Goal: Navigation & Orientation: Find specific page/section

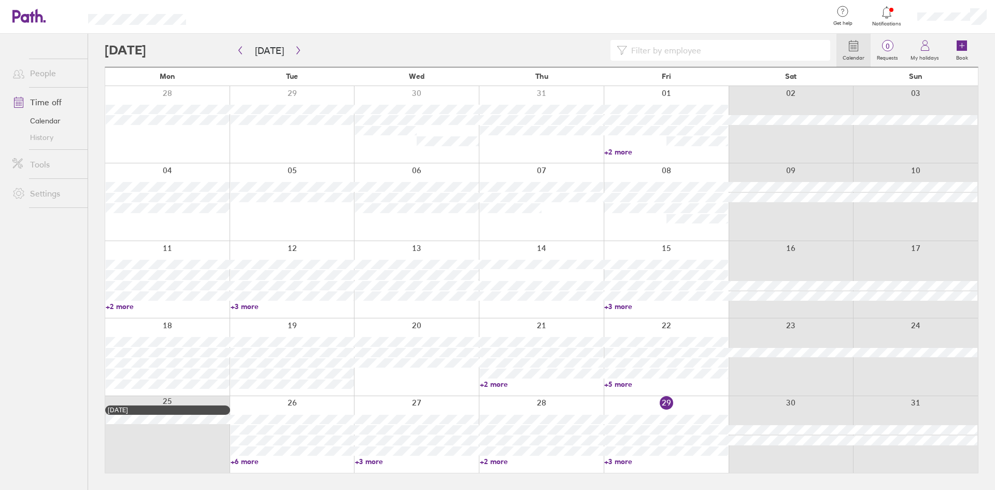
click at [883, 10] on icon at bounding box center [887, 12] width 12 height 12
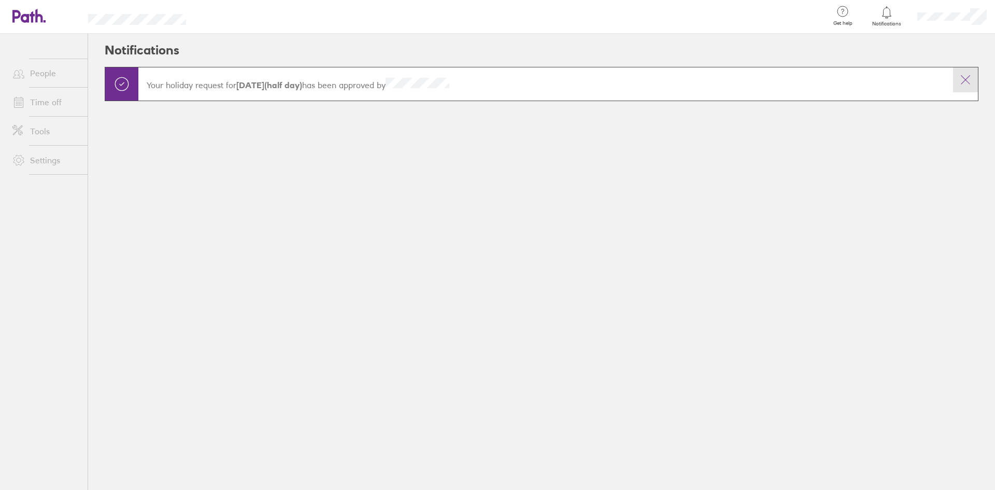
click at [967, 79] on icon at bounding box center [965, 80] width 12 height 12
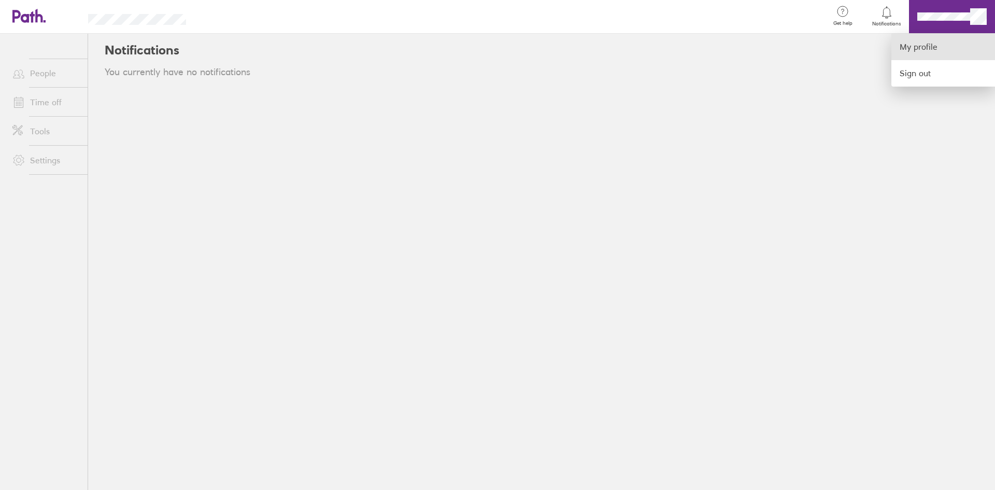
click at [932, 42] on link "My profile" at bounding box center [944, 47] width 104 height 26
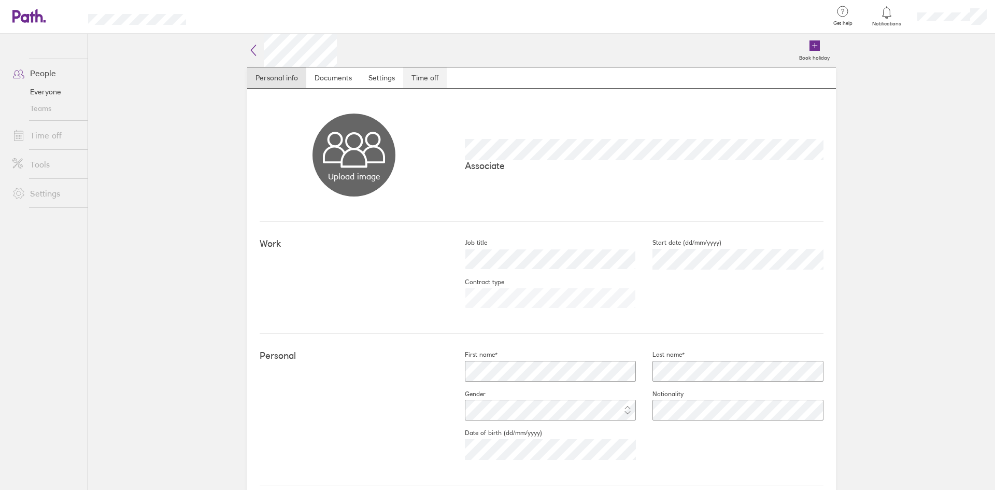
click at [411, 77] on link "Time off" at bounding box center [425, 77] width 44 height 21
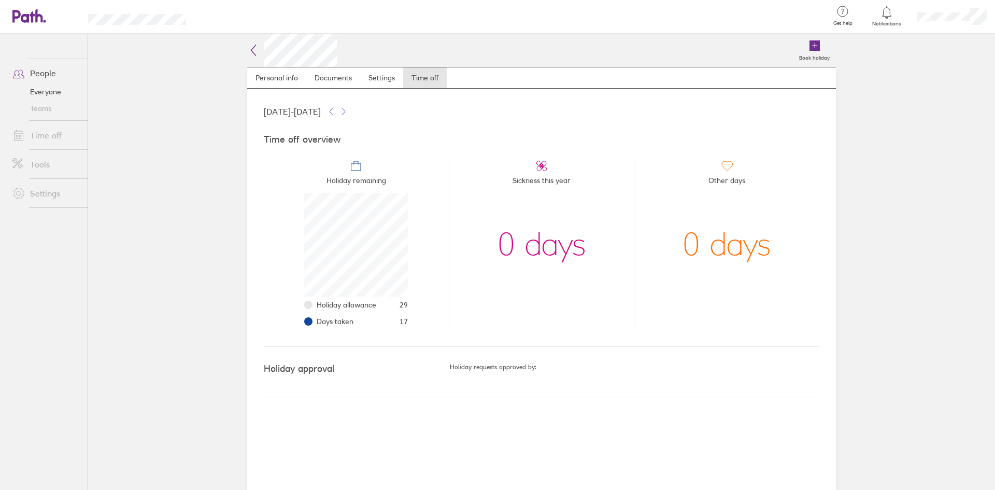
scroll to position [104, 104]
click at [285, 76] on link "Personal info" at bounding box center [276, 77] width 59 height 21
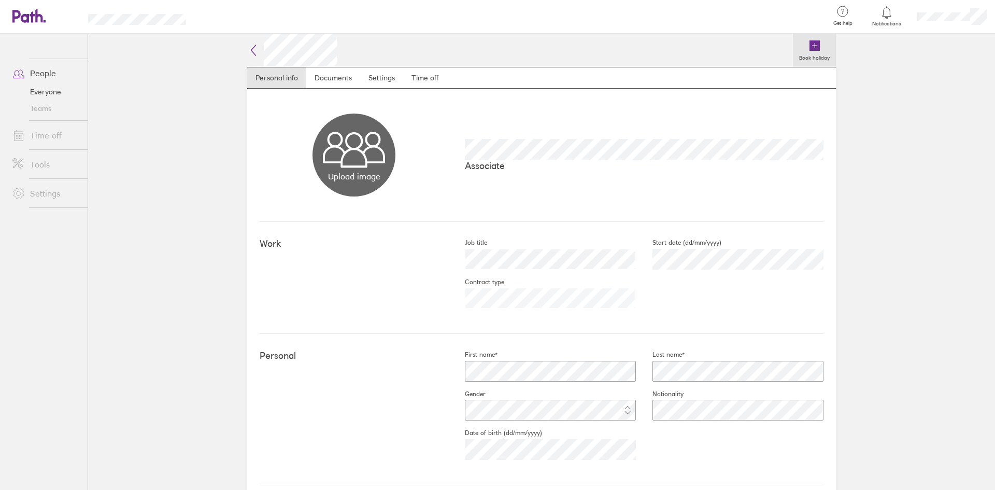
click at [814, 52] on label "Book holiday" at bounding box center [814, 56] width 43 height 9
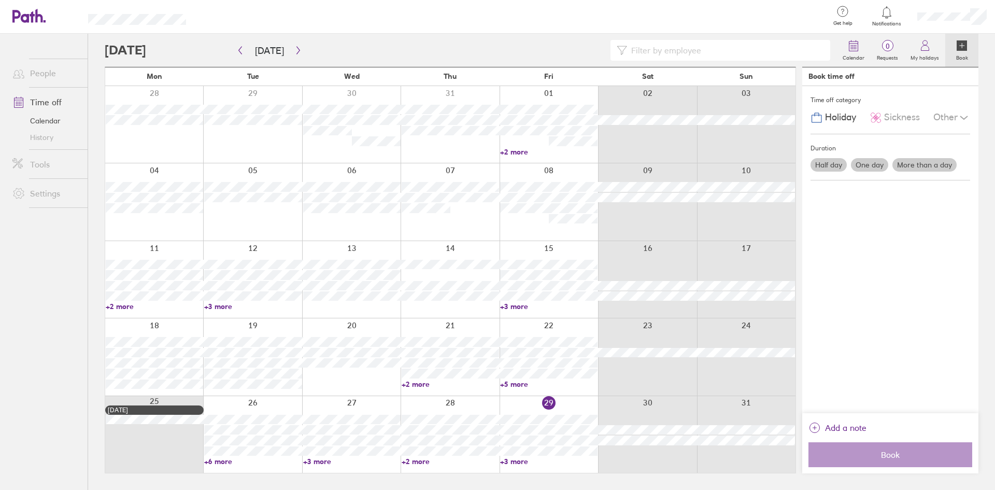
drag, startPoint x: 926, startPoint y: 48, endPoint x: 514, endPoint y: 313, distance: 489.9
click at [926, 48] on icon at bounding box center [925, 45] width 12 height 12
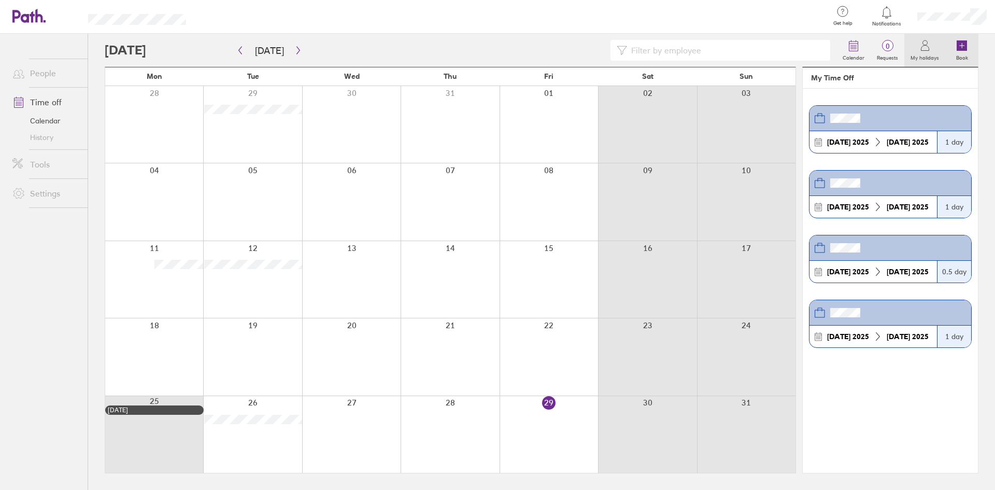
click at [964, 45] on icon at bounding box center [962, 45] width 10 height 10
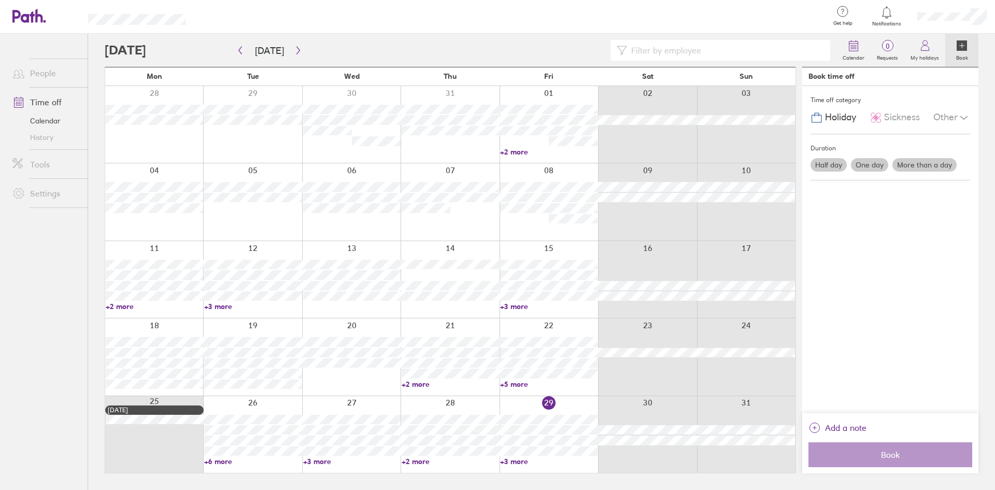
click at [0, 0] on div at bounding box center [0, 0] width 0 height 0
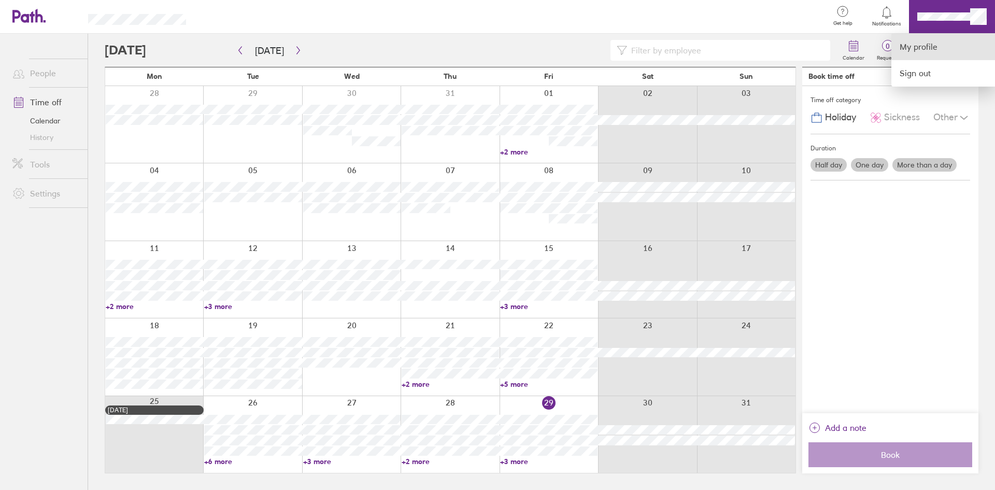
click at [922, 51] on link "My profile" at bounding box center [944, 47] width 104 height 26
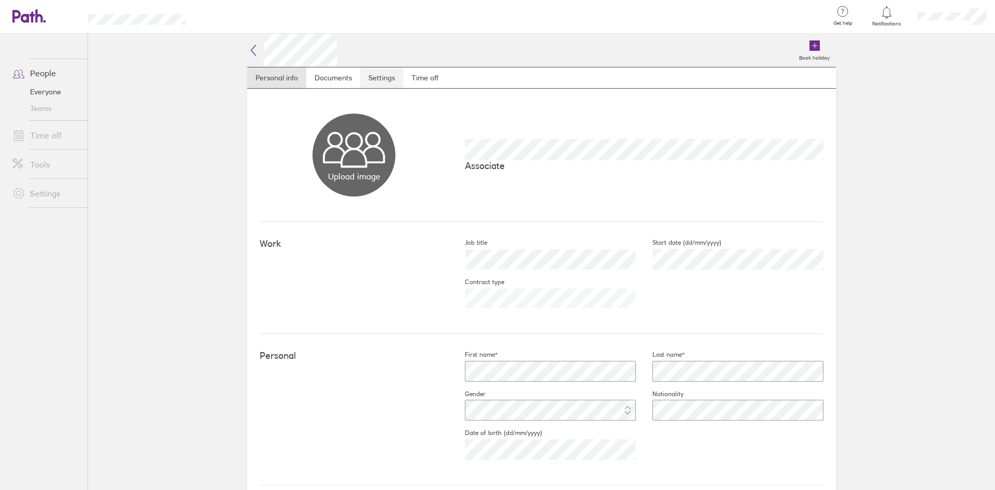
click at [384, 80] on link "Settings" at bounding box center [381, 77] width 43 height 21
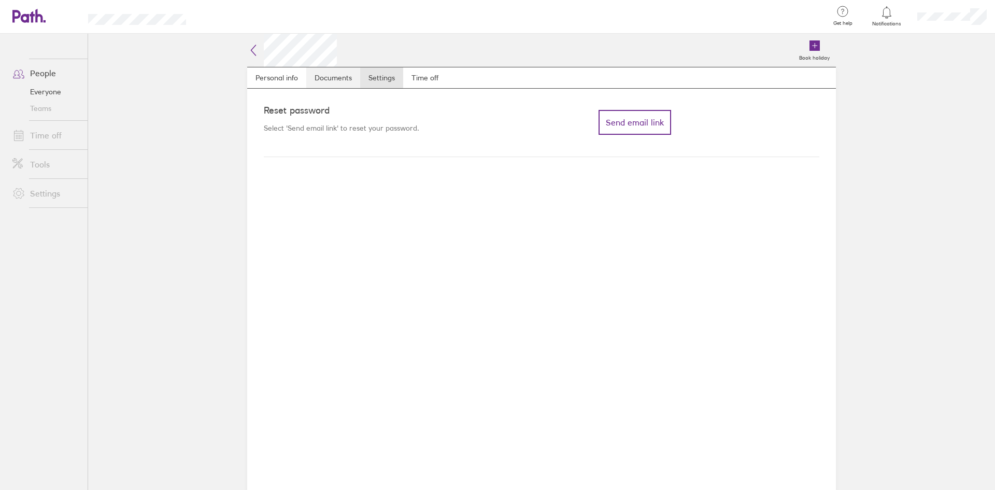
click at [347, 74] on link "Documents" at bounding box center [333, 77] width 54 height 21
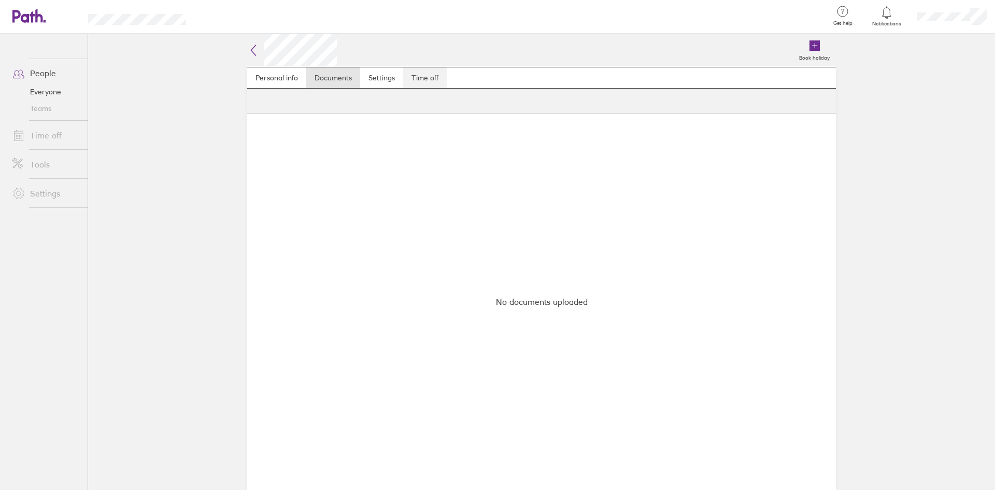
click at [415, 73] on link "Time off" at bounding box center [425, 77] width 44 height 21
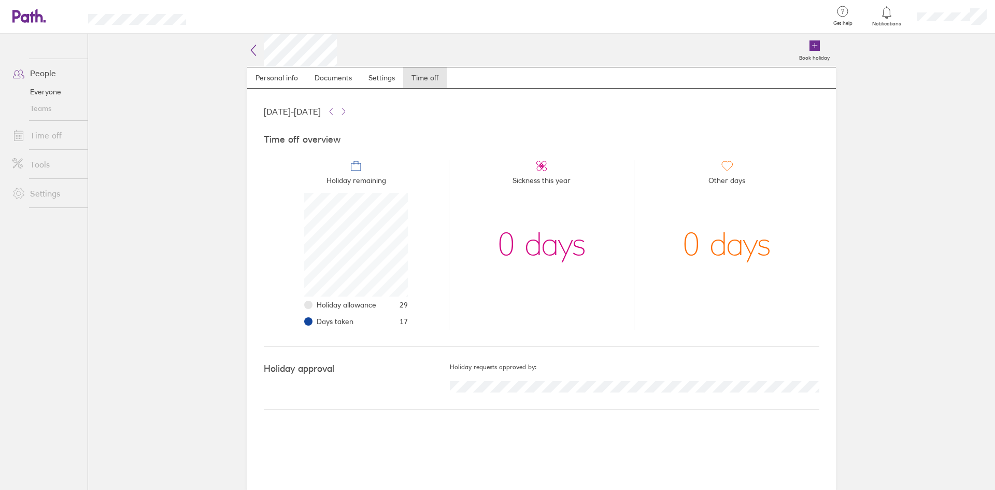
scroll to position [104, 104]
click at [282, 77] on link "Personal info" at bounding box center [276, 77] width 59 height 21
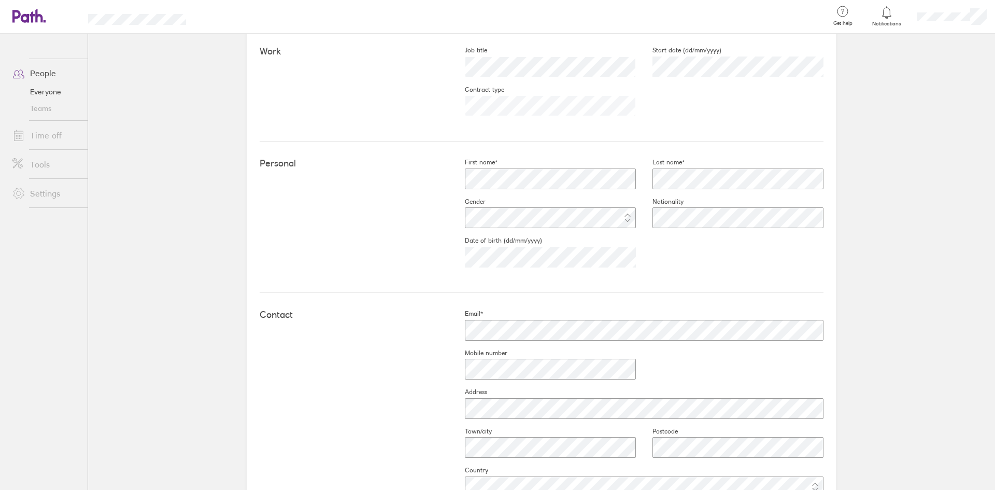
scroll to position [49, 0]
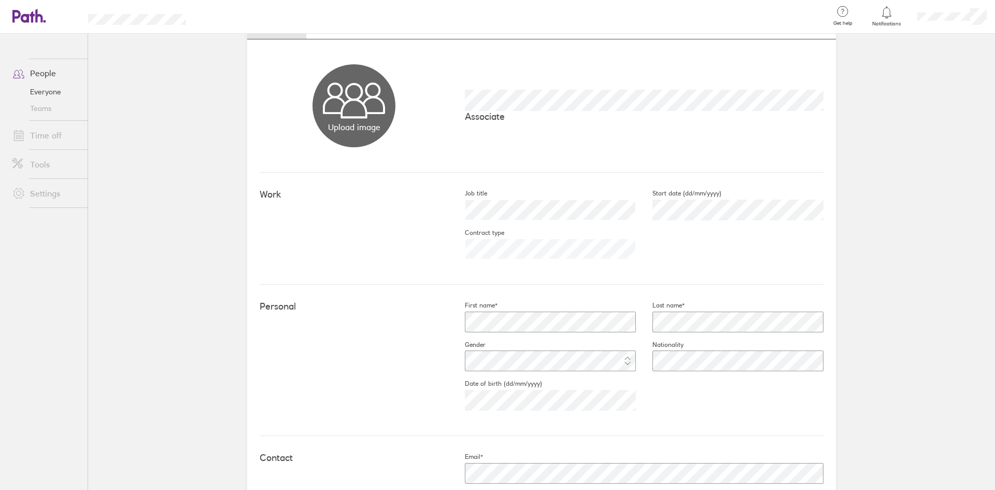
click at [41, 73] on link "People" at bounding box center [45, 73] width 83 height 21
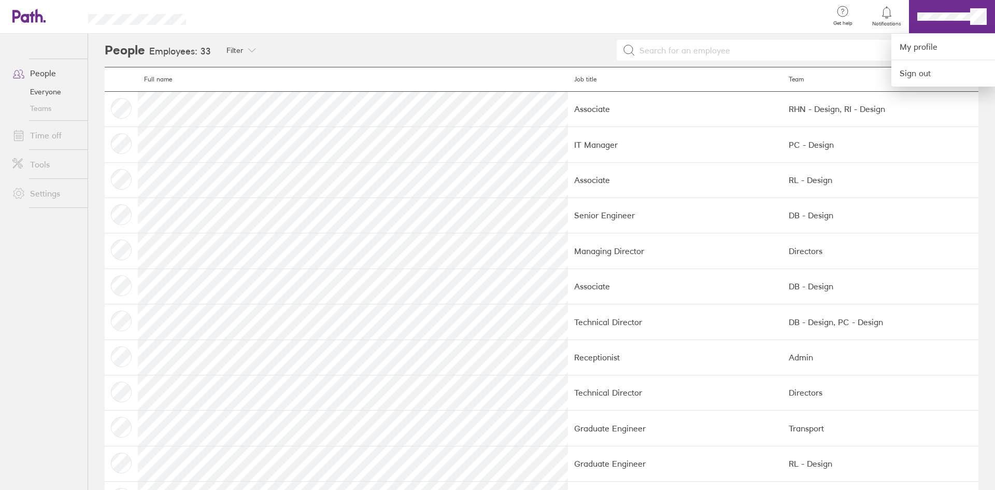
click at [943, 14] on div at bounding box center [497, 245] width 995 height 490
click at [926, 46] on link "My profile" at bounding box center [944, 47] width 104 height 26
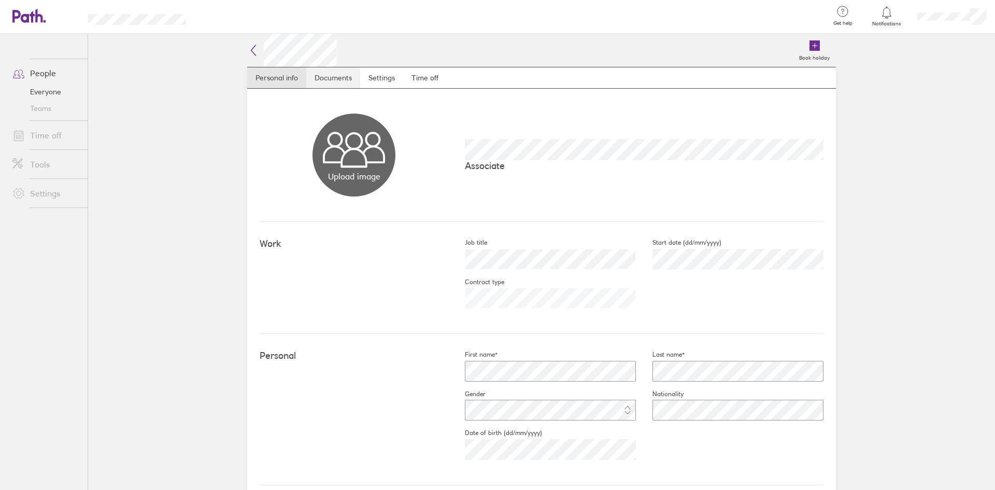
click at [334, 78] on link "Documents" at bounding box center [333, 77] width 54 height 21
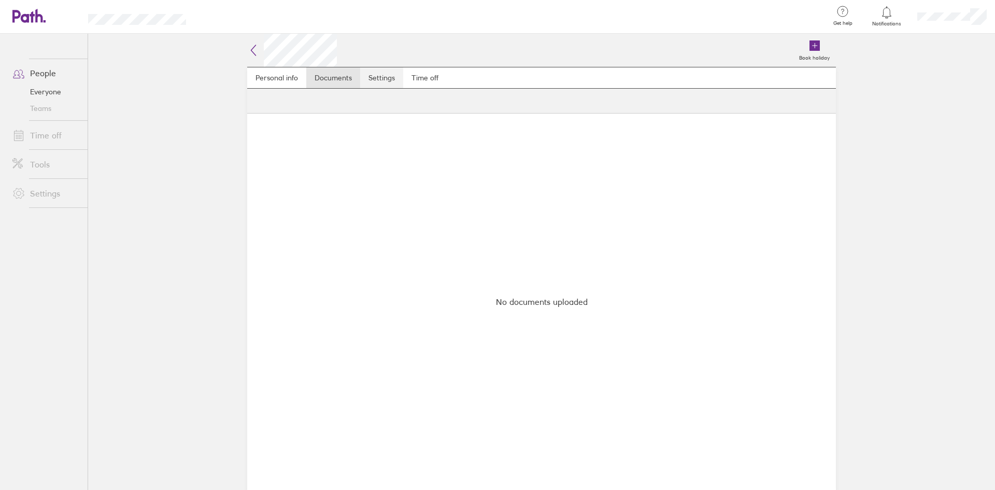
click at [380, 77] on link "Settings" at bounding box center [381, 77] width 43 height 21
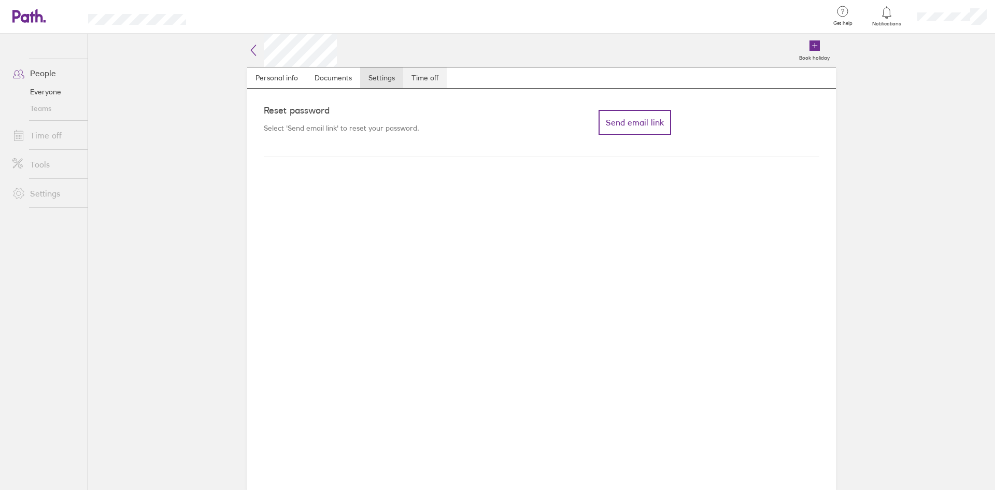
click at [424, 78] on link "Time off" at bounding box center [425, 77] width 44 height 21
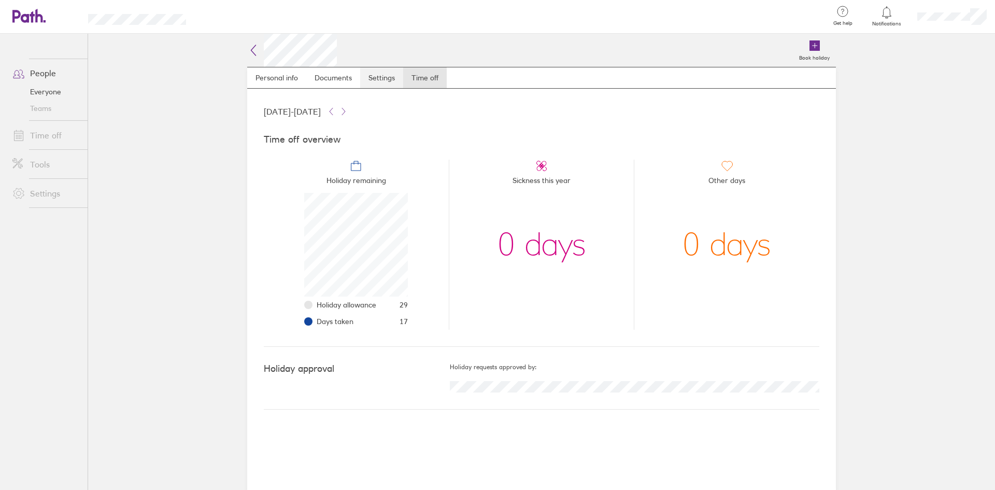
scroll to position [104, 104]
click at [280, 79] on link "Personal info" at bounding box center [276, 77] width 59 height 21
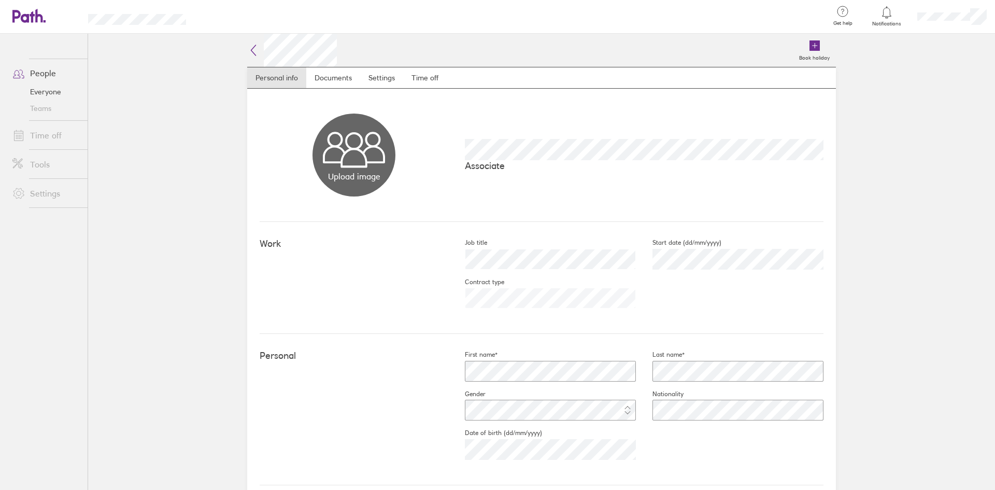
click at [47, 79] on link "People" at bounding box center [45, 73] width 83 height 21
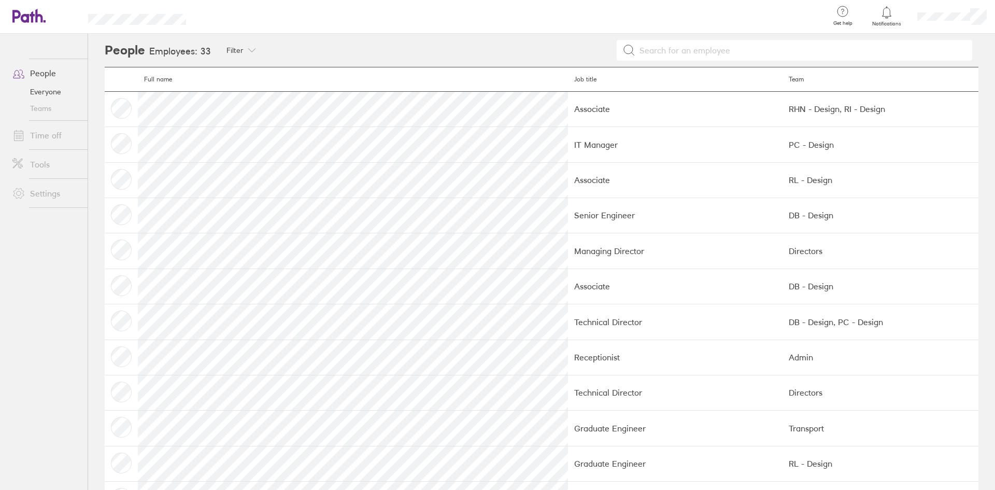
click at [47, 90] on link "Everyone" at bounding box center [45, 91] width 83 height 17
